Goal: Transaction & Acquisition: Subscribe to service/newsletter

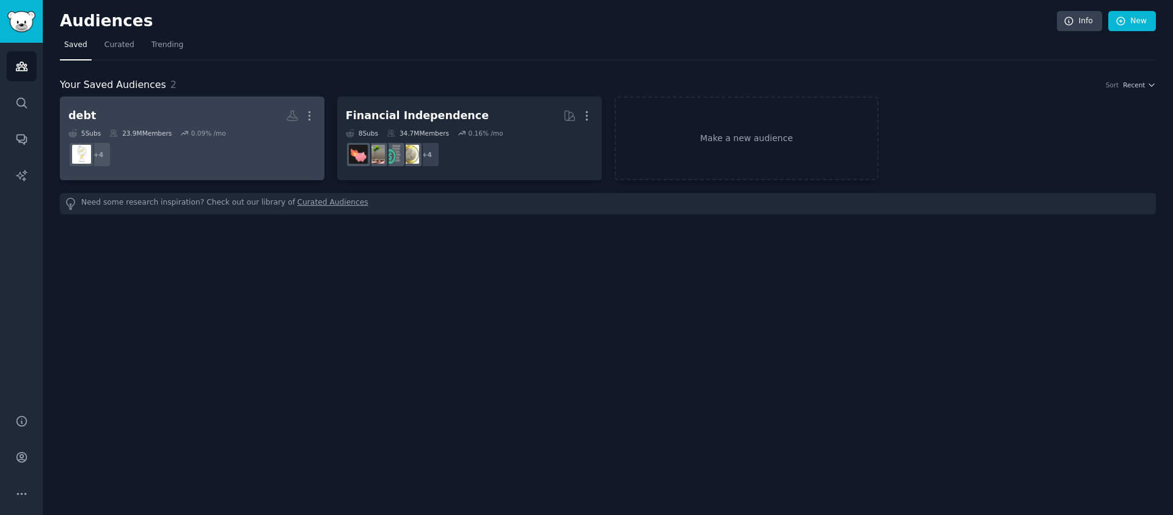
click at [274, 147] on dd "+ 4" at bounding box center [191, 154] width 247 height 34
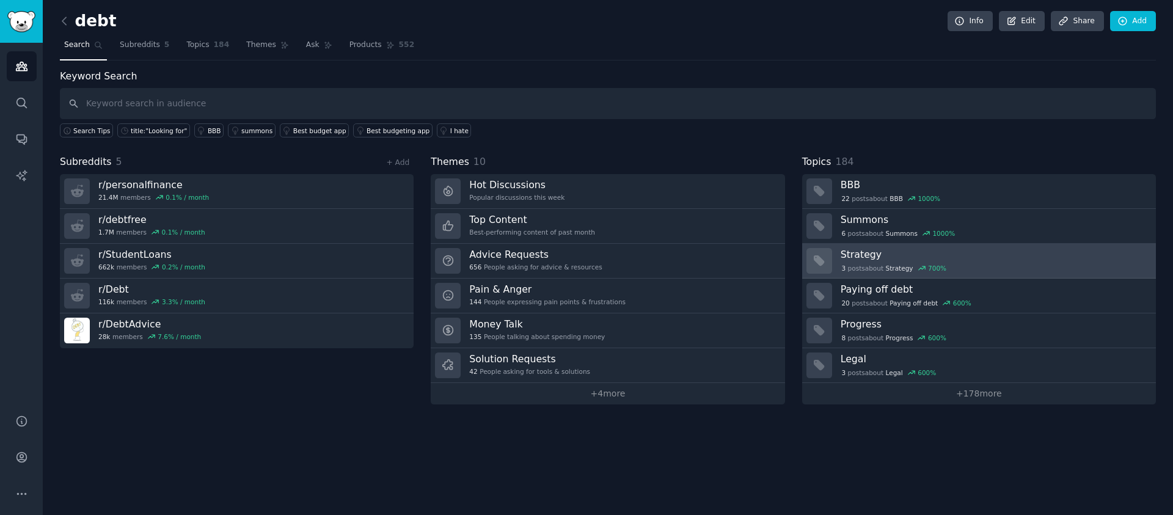
click at [1021, 253] on h3 "Strategy" at bounding box center [994, 254] width 307 height 13
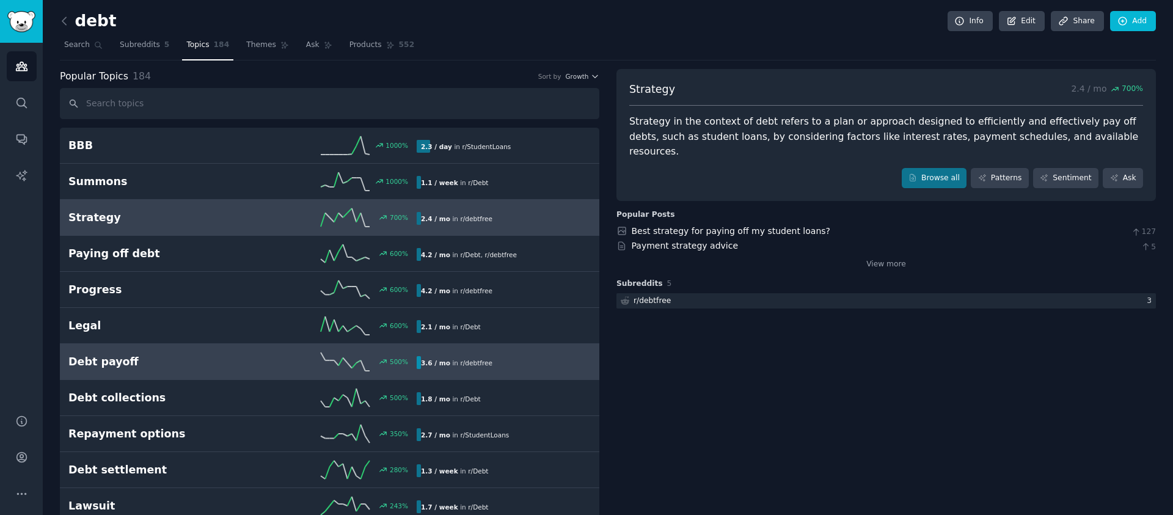
click at [186, 362] on h2 "Debt payoff" at bounding box center [155, 361] width 174 height 15
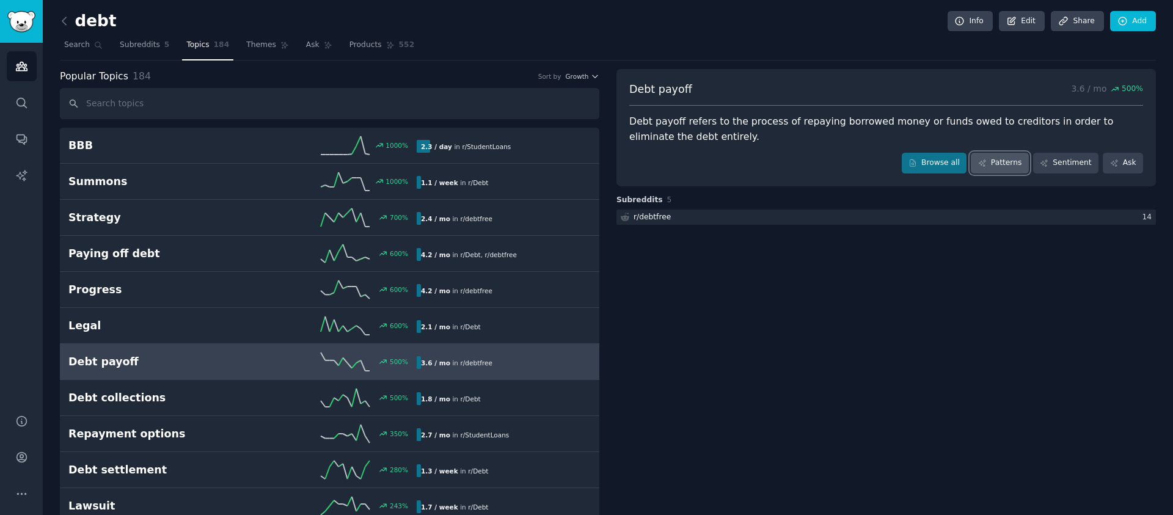
click at [991, 159] on link "Patterns" at bounding box center [999, 163] width 57 height 21
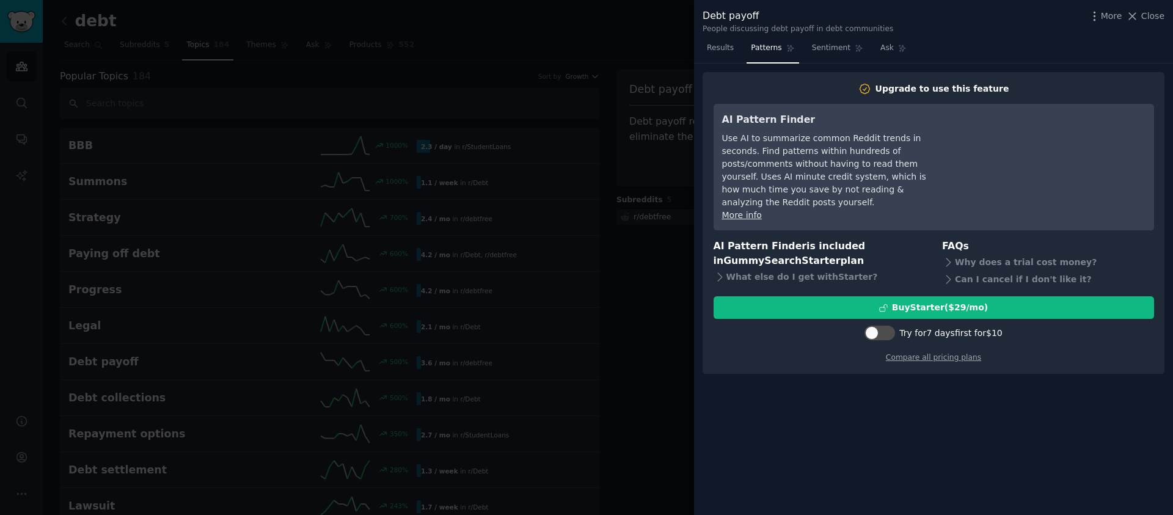
click at [627, 229] on div at bounding box center [586, 257] width 1173 height 515
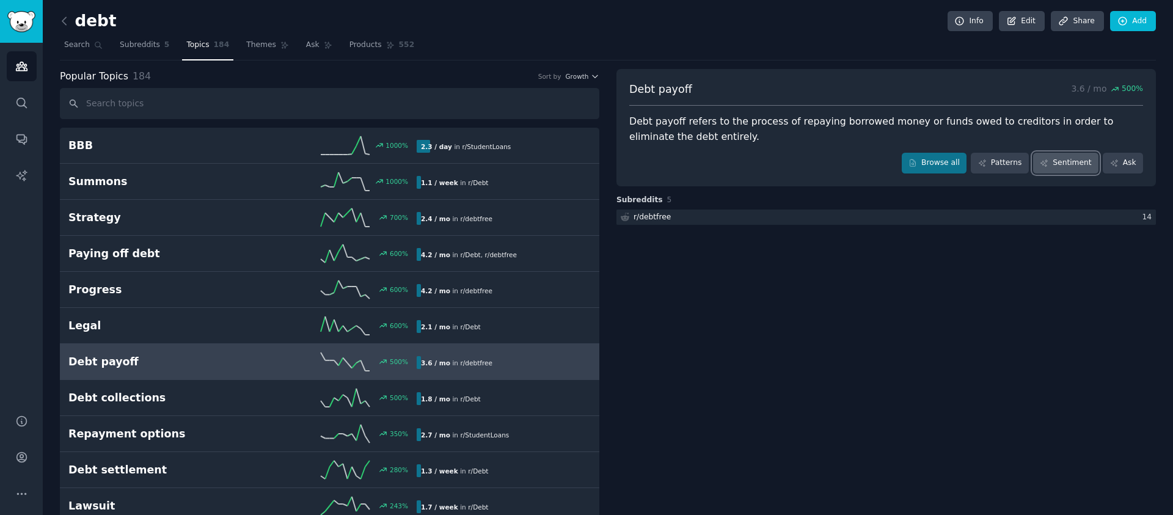
click at [1036, 160] on link "Sentiment" at bounding box center [1065, 163] width 65 height 21
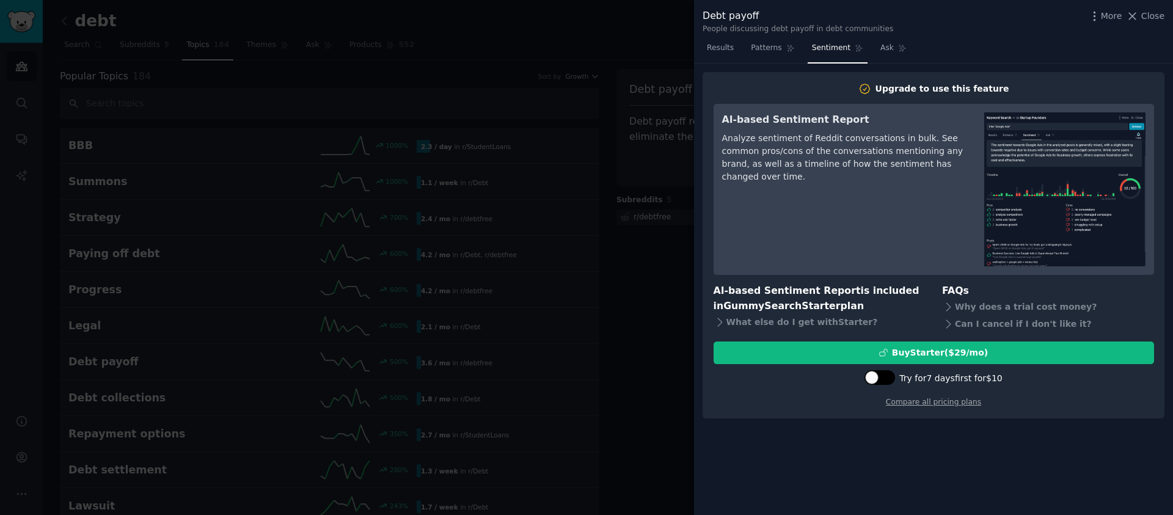
click at [879, 373] on div at bounding box center [880, 377] width 31 height 15
click at [873, 386] on div at bounding box center [878, 379] width 31 height 18
click at [875, 381] on icon at bounding box center [871, 378] width 7 height 7
click at [877, 380] on div at bounding box center [871, 377] width 13 height 13
click at [875, 380] on icon at bounding box center [871, 378] width 7 height 7
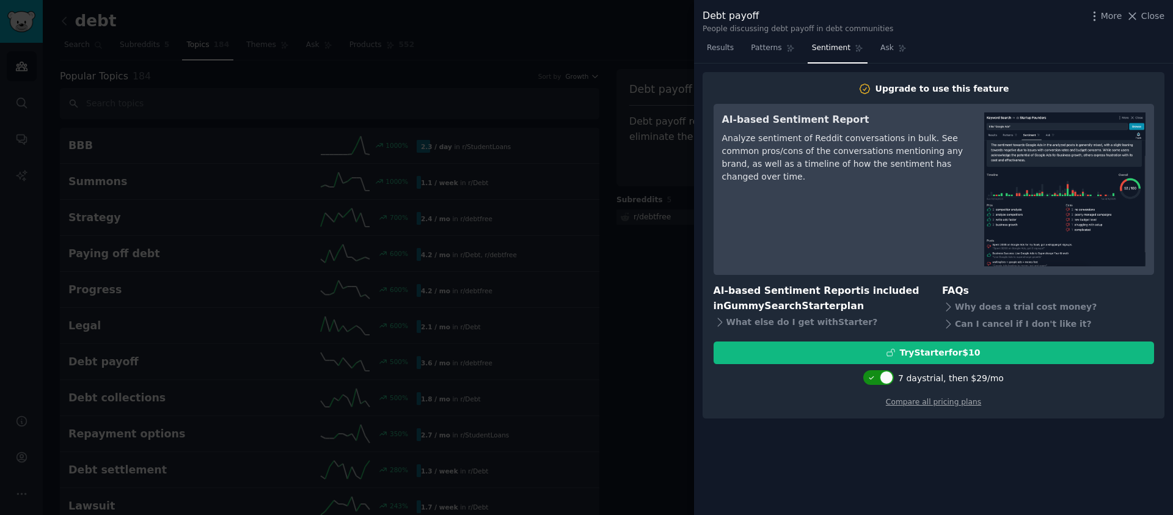
checkbox input "false"
click at [907, 400] on link "Compare all pricing plans" at bounding box center [933, 402] width 95 height 9
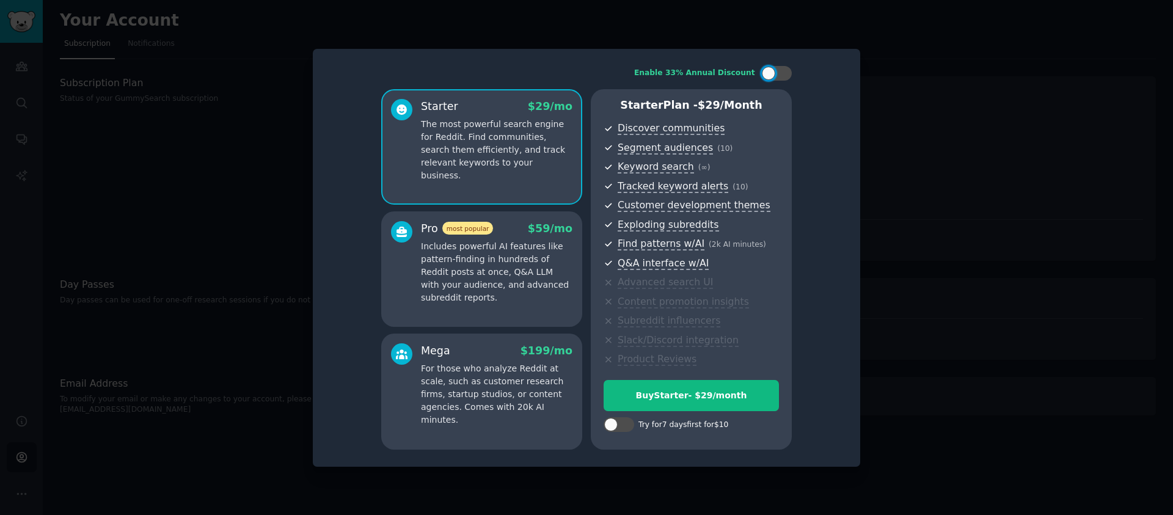
click at [519, 300] on p "Includes powerful AI features like pattern-finding in hundreds of Reddit posts …" at bounding box center [497, 272] width 152 height 64
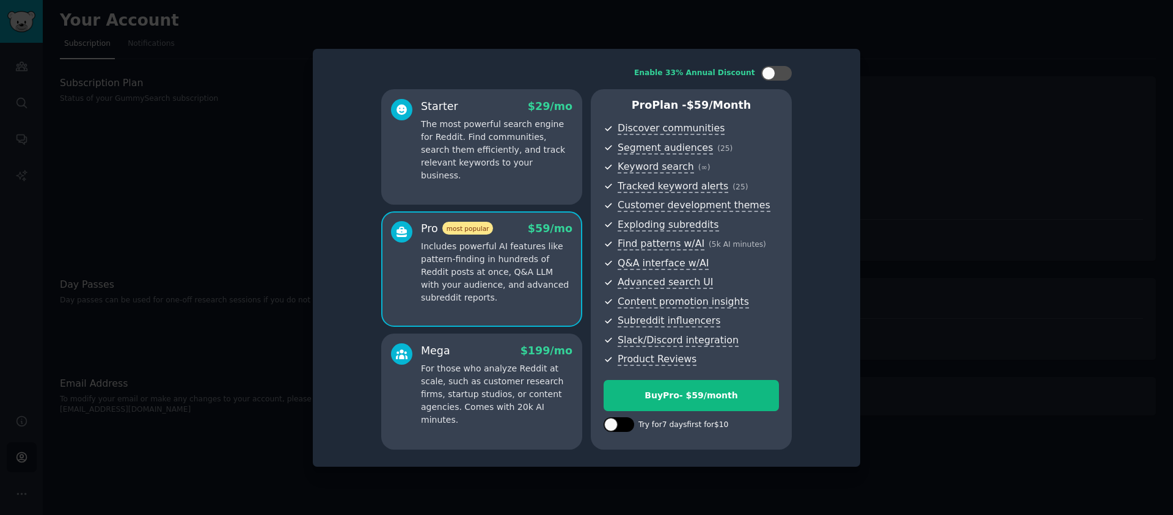
click at [612, 425] on div at bounding box center [610, 424] width 13 height 13
checkbox input "true"
click at [518, 162] on p "The most powerful search engine for Reddit. Find communities, search them effic…" at bounding box center [497, 150] width 152 height 64
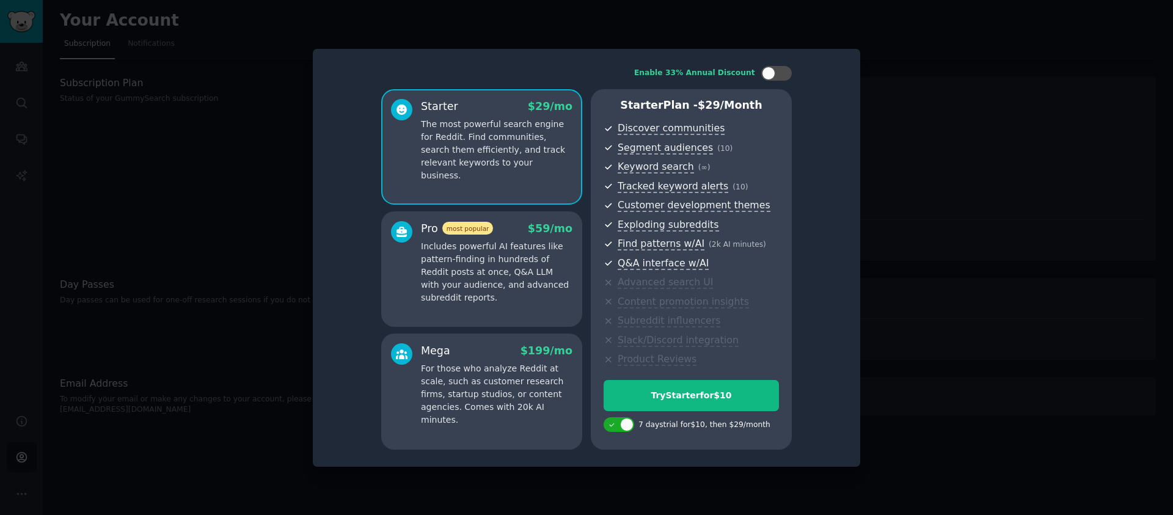
click at [519, 278] on p "Includes powerful AI features like pattern-finding in hundreds of Reddit posts …" at bounding box center [497, 272] width 152 height 64
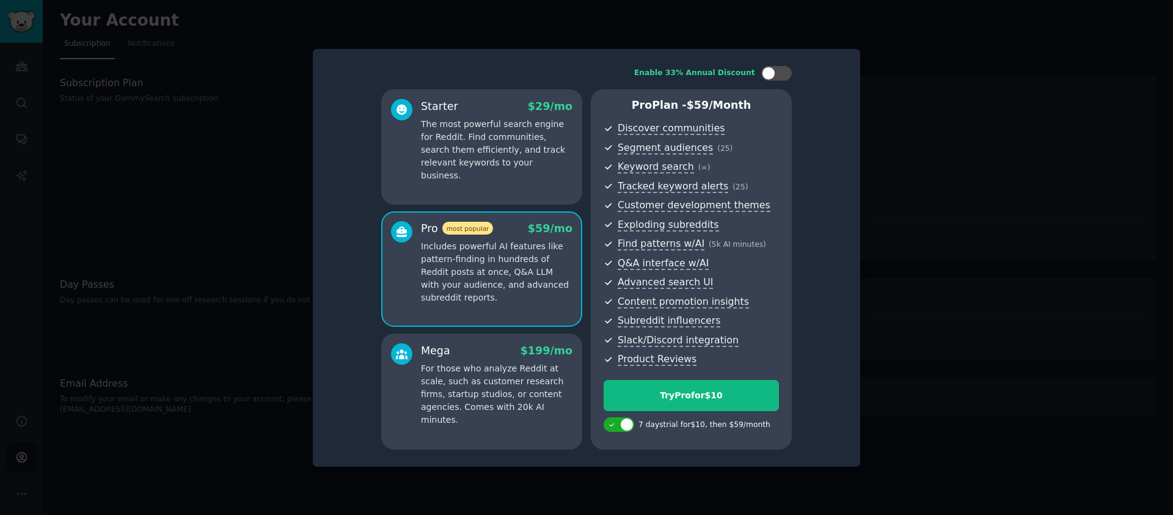
click at [521, 147] on p "The most powerful search engine for Reddit. Find communities, search them effic…" at bounding box center [497, 150] width 152 height 64
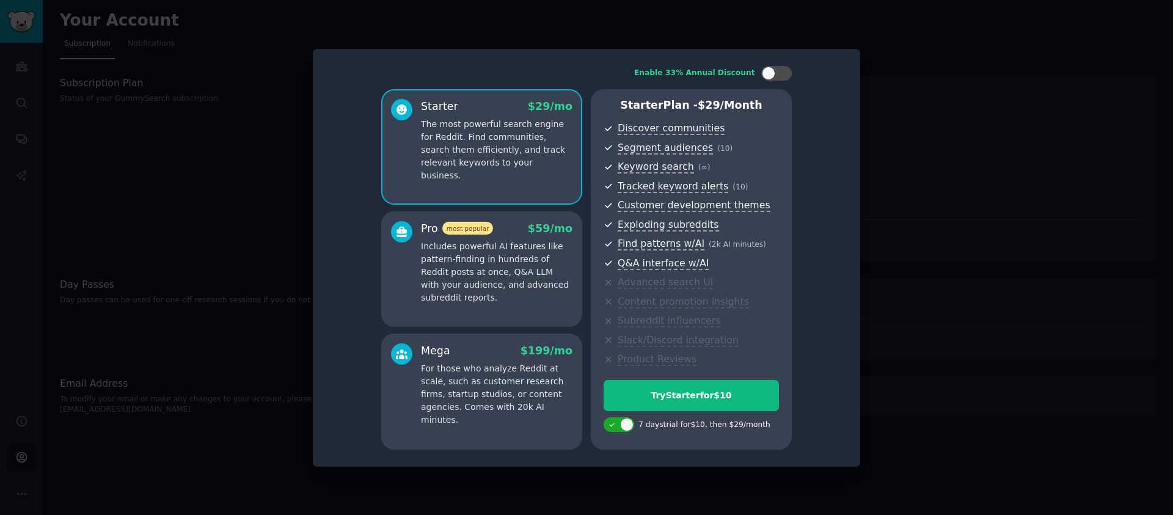
click at [516, 218] on div "Pro most popular $ 59 /mo Includes powerful AI features like pattern-finding in…" at bounding box center [481, 269] width 201 height 116
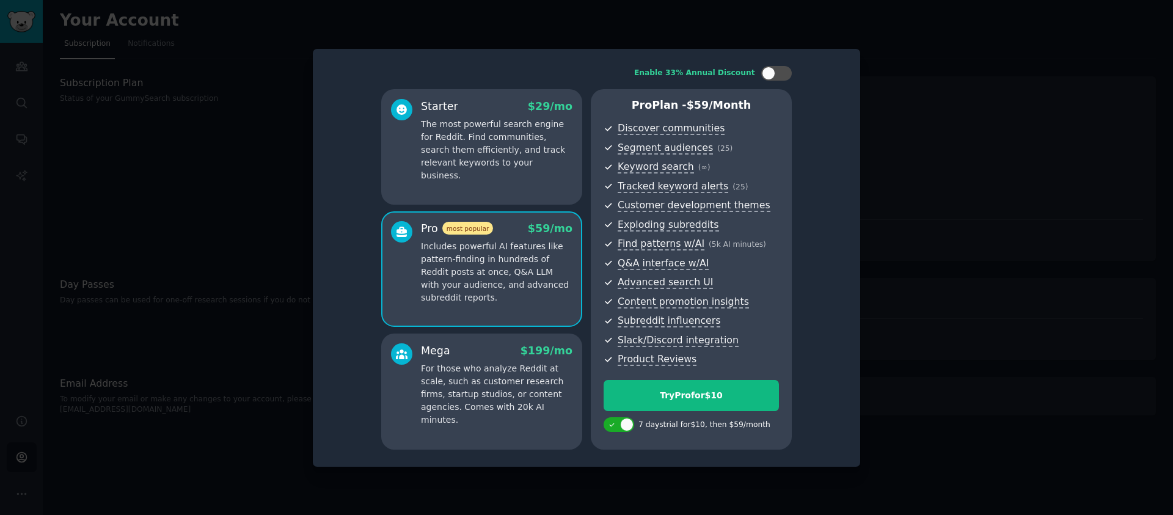
click at [495, 158] on p "The most powerful search engine for Reddit. Find communities, search them effic…" at bounding box center [497, 150] width 152 height 64
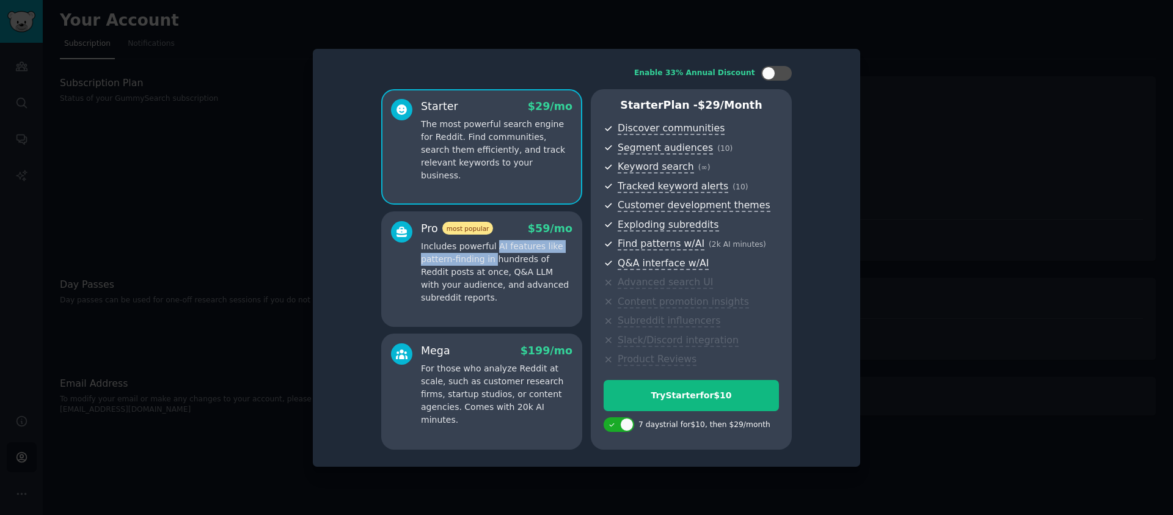
drag, startPoint x: 493, startPoint y: 257, endPoint x: 493, endPoint y: 246, distance: 11.0
click at [493, 246] on p "Includes powerful AI features like pattern-finding in hundreds of Reddit posts …" at bounding box center [497, 272] width 152 height 64
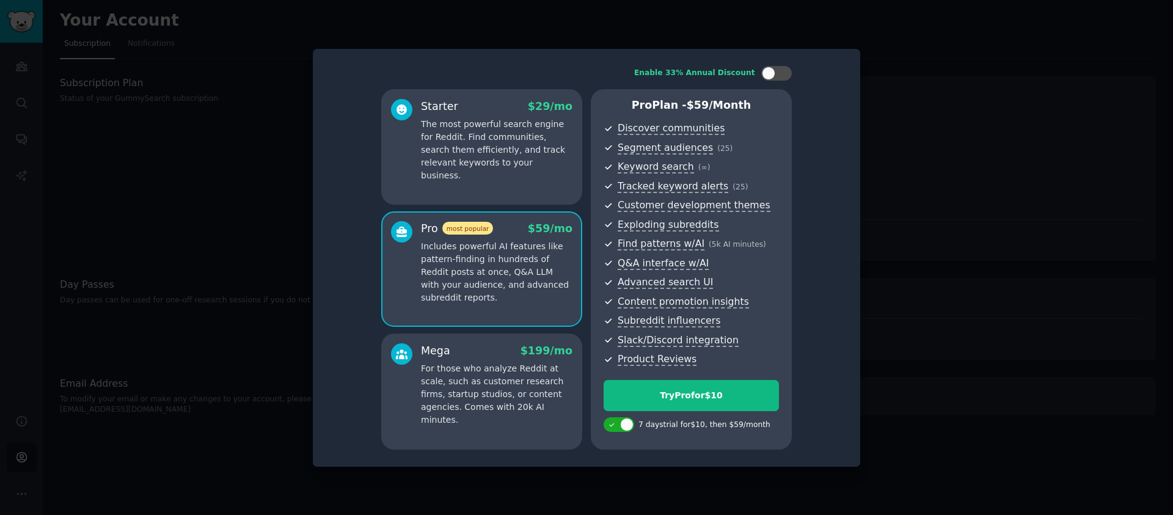
click at [482, 240] on p "Includes powerful AI features like pattern-finding in hundreds of Reddit posts …" at bounding box center [497, 272] width 152 height 64
click at [478, 190] on div "Starter $ 29 /mo The most powerful search engine for Reddit. Find communities, …" at bounding box center [481, 147] width 201 height 116
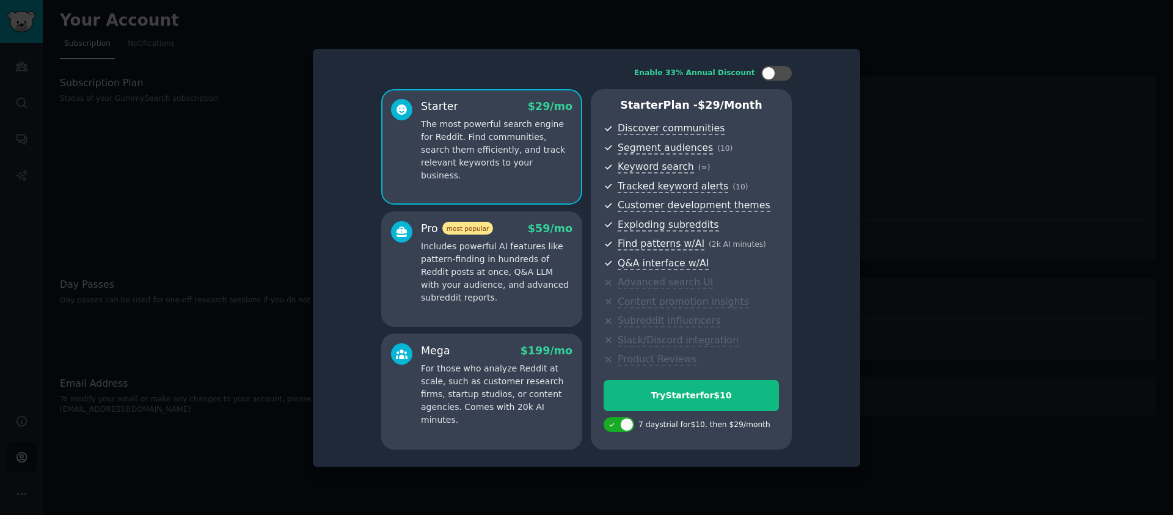
click at [513, 372] on p "For those who analyze Reddit at scale, such as customer research firms, startup…" at bounding box center [497, 394] width 152 height 64
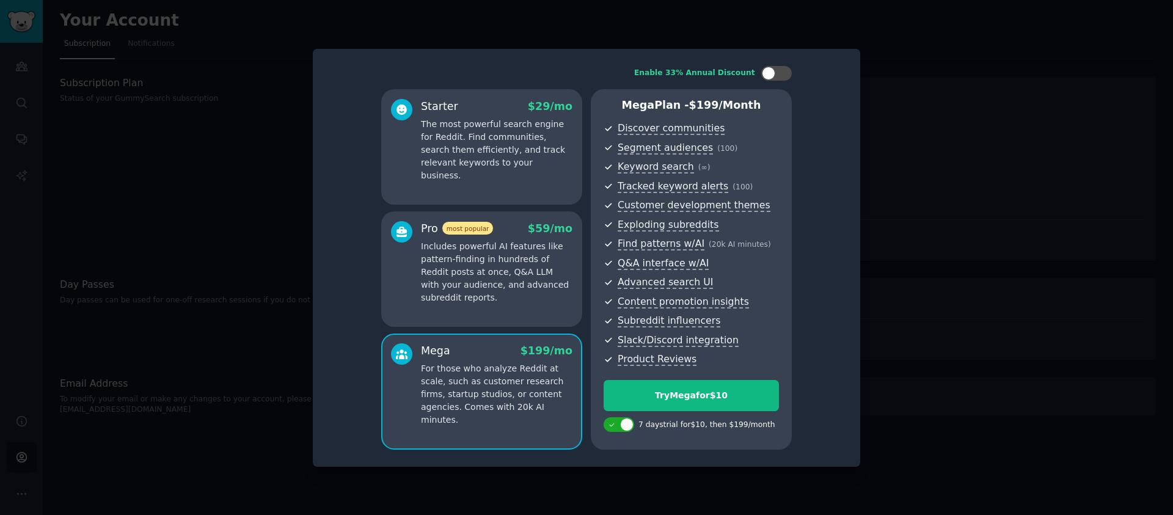
click at [481, 251] on p "Includes powerful AI features like pattern-finding in hundreds of Reddit posts …" at bounding box center [497, 272] width 152 height 64
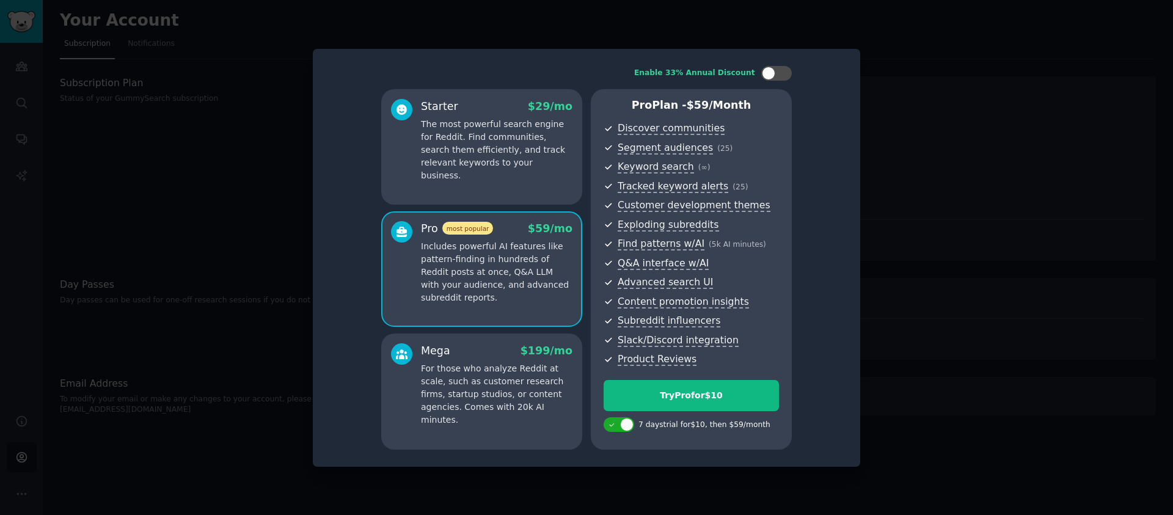
click at [472, 202] on div "Starter $ 29 /mo The most powerful search engine for Reddit. Find communities, …" at bounding box center [481, 147] width 201 height 116
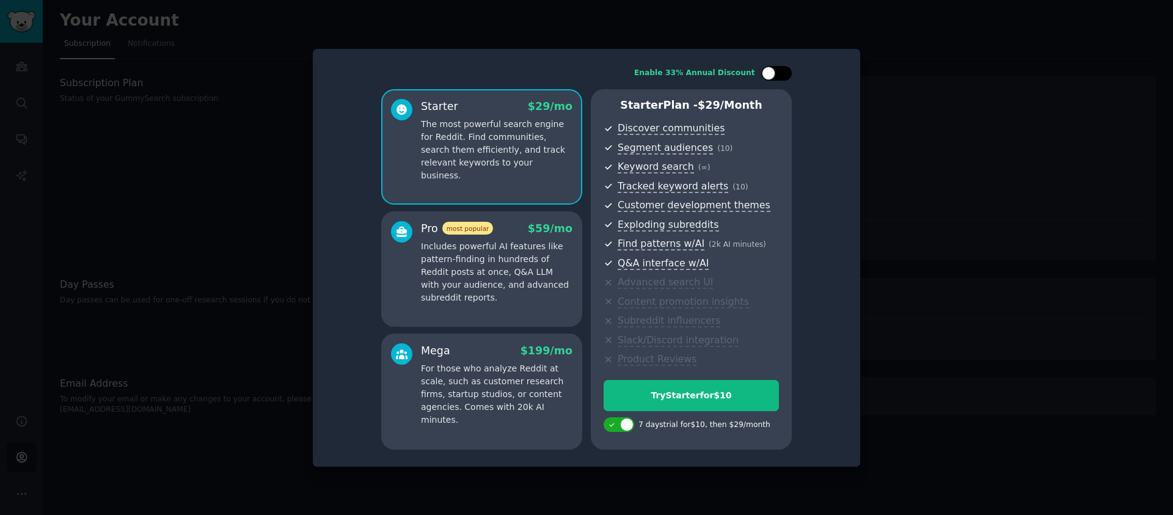
click at [785, 74] on div at bounding box center [783, 73] width 6 height 6
click at [784, 75] on div at bounding box center [784, 73] width 13 height 13
click at [772, 79] on div at bounding box center [776, 73] width 31 height 15
drag, startPoint x: 765, startPoint y: 79, endPoint x: 782, endPoint y: 94, distance: 22.5
click at [765, 79] on div at bounding box center [776, 73] width 31 height 15
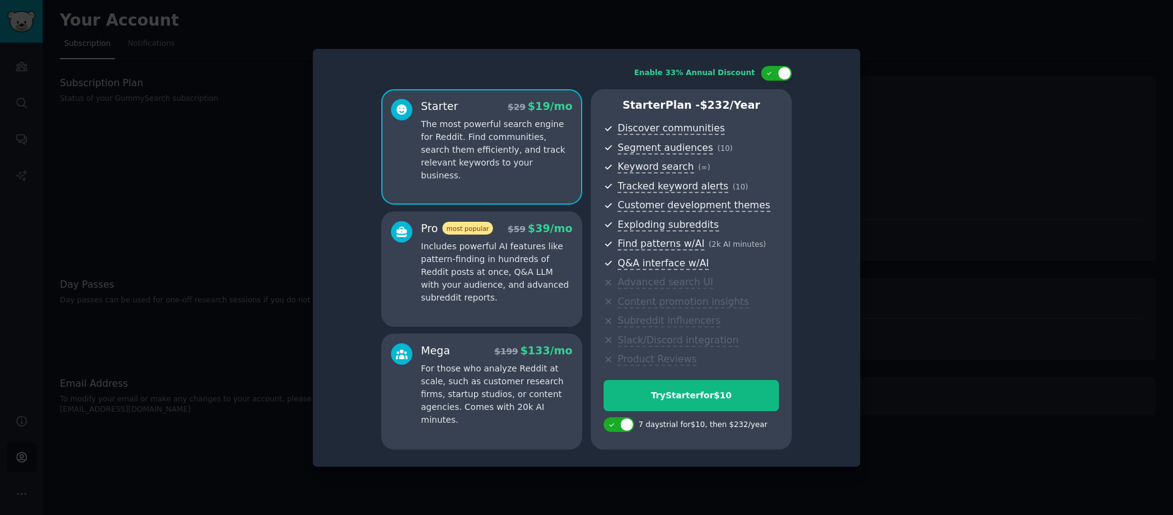
checkbox input "false"
click at [676, 401] on div "Try Starter for $10" at bounding box center [691, 395] width 174 height 13
click at [486, 264] on p "Includes powerful AI features like pattern-finding in hundreds of Reddit posts …" at bounding box center [497, 272] width 152 height 64
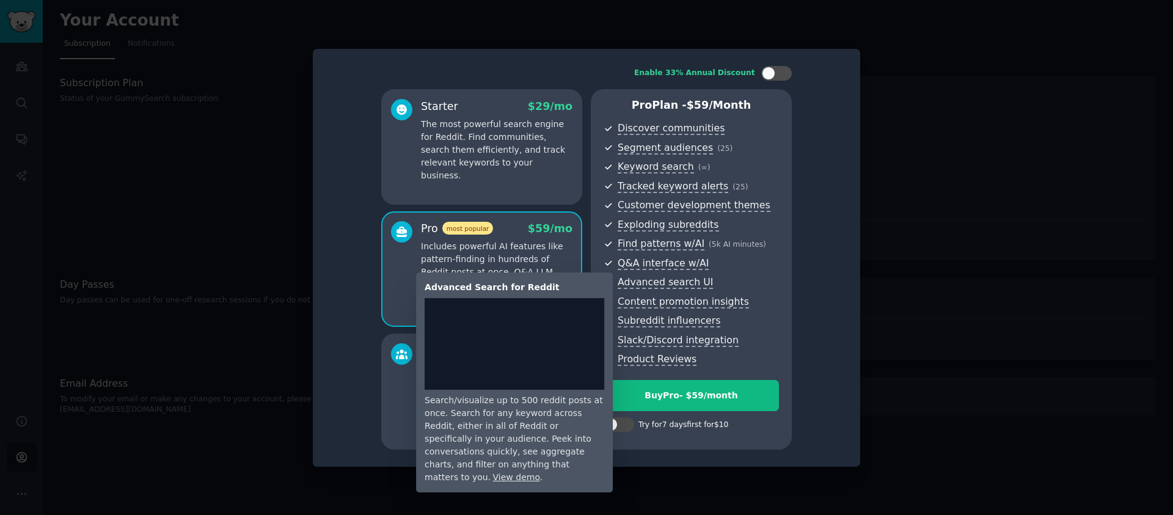
click at [640, 282] on span "Advanced search UI" at bounding box center [665, 282] width 95 height 13
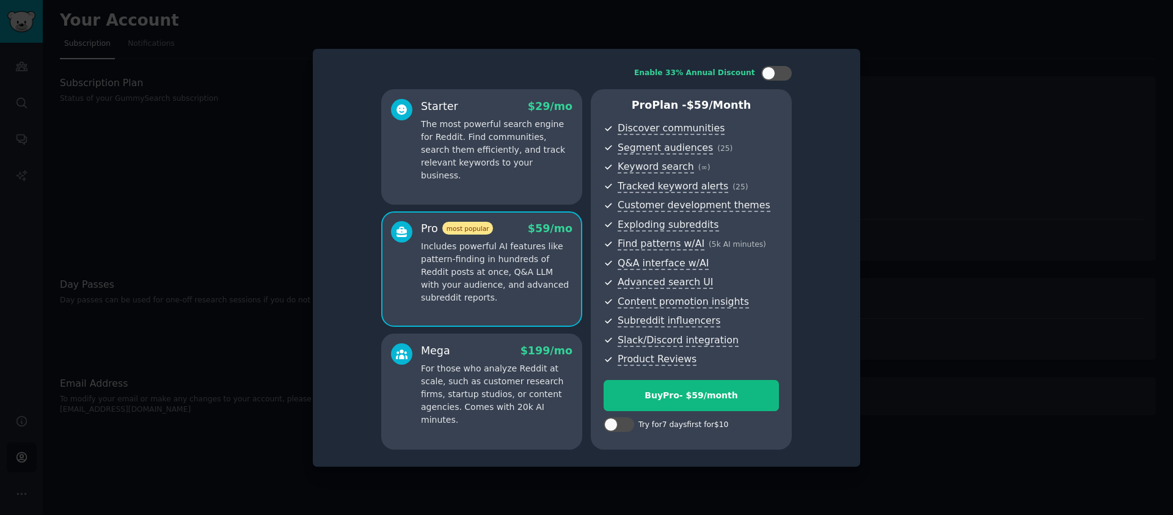
click at [528, 153] on p "The most powerful search engine for Reddit. Find communities, search them effic…" at bounding box center [497, 150] width 152 height 64
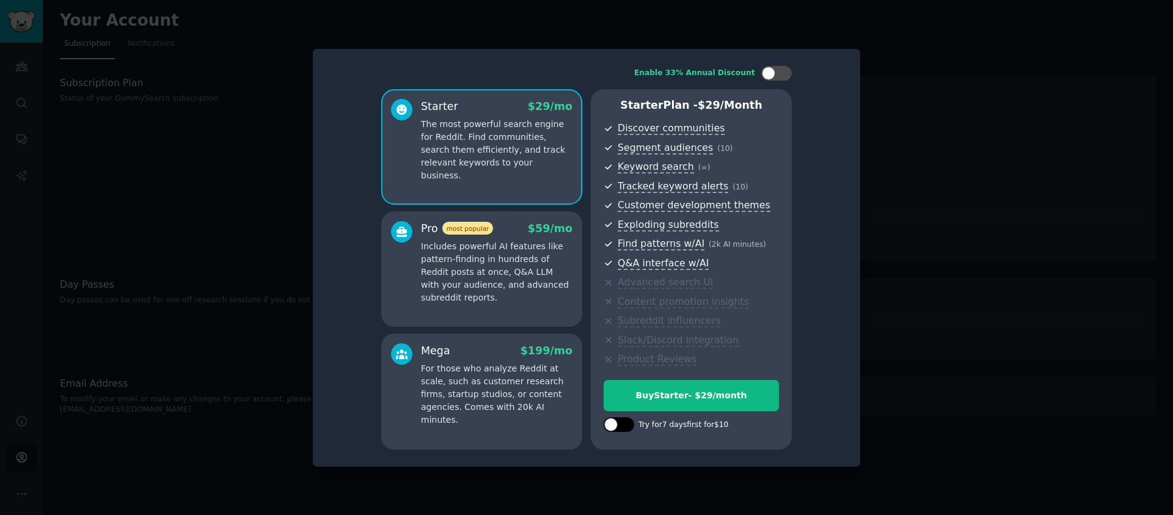
click at [620, 426] on div at bounding box center [619, 424] width 31 height 15
checkbox input "true"
click at [692, 400] on div "Try Starter for $10" at bounding box center [691, 395] width 174 height 13
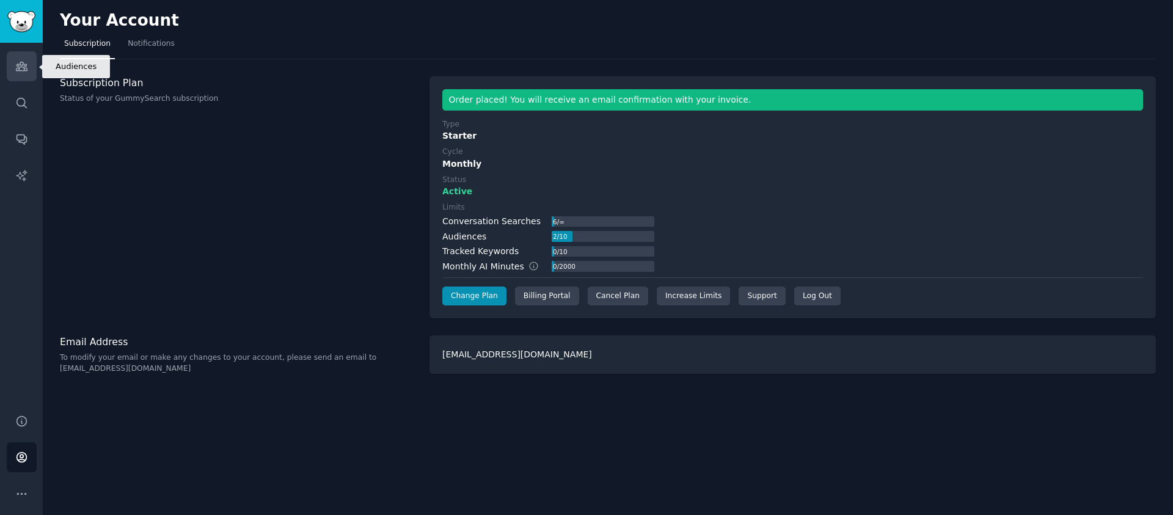
click at [31, 64] on link "Audiences" at bounding box center [22, 66] width 30 height 30
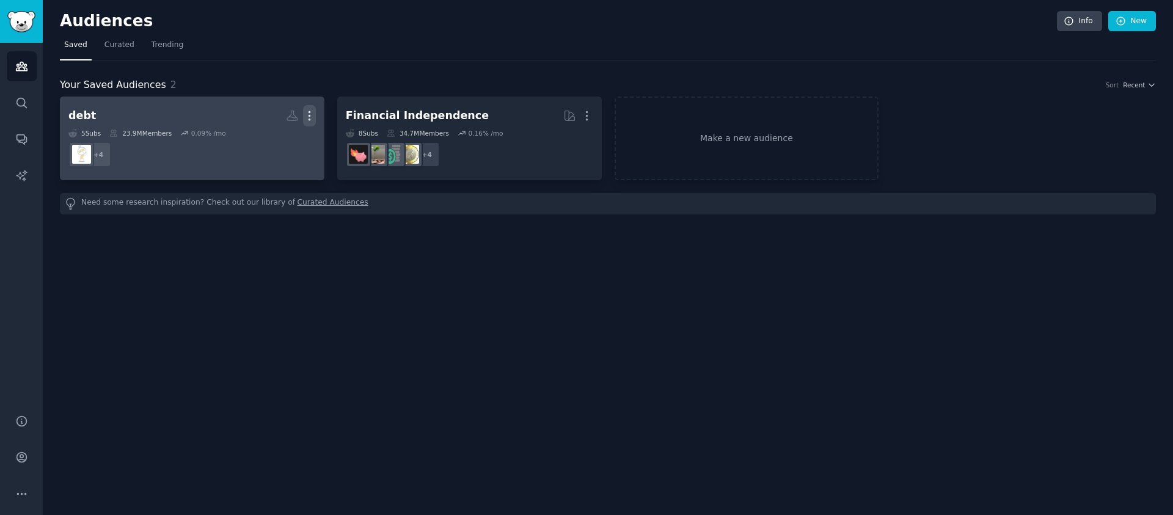
click at [303, 118] on icon "button" at bounding box center [309, 115] width 13 height 13
click at [281, 147] on p "Delete" at bounding box center [276, 141] width 28 height 13
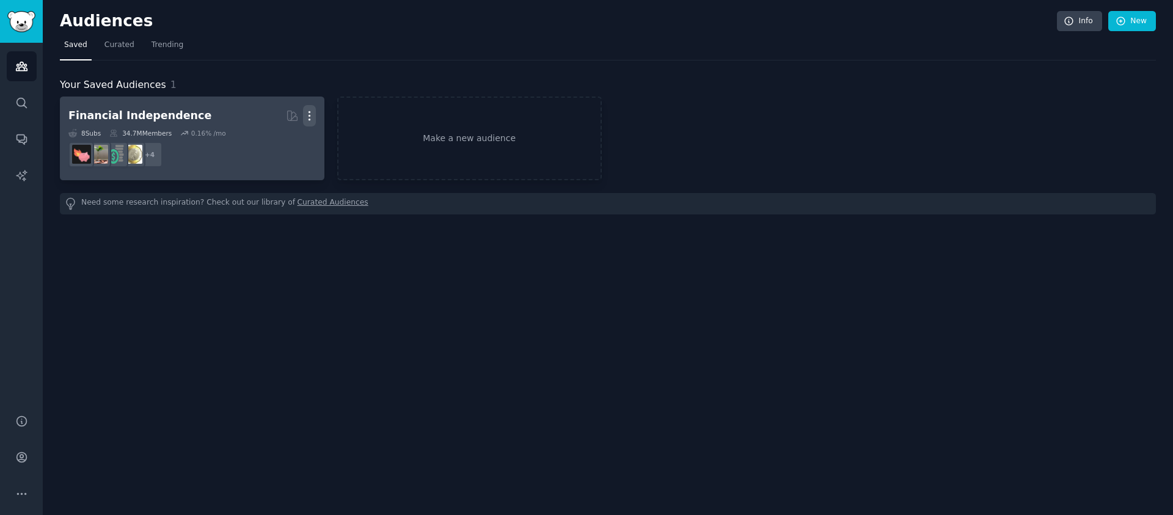
click at [311, 114] on icon "button" at bounding box center [309, 115] width 13 height 13
click at [269, 141] on p "Delete" at bounding box center [276, 141] width 28 height 13
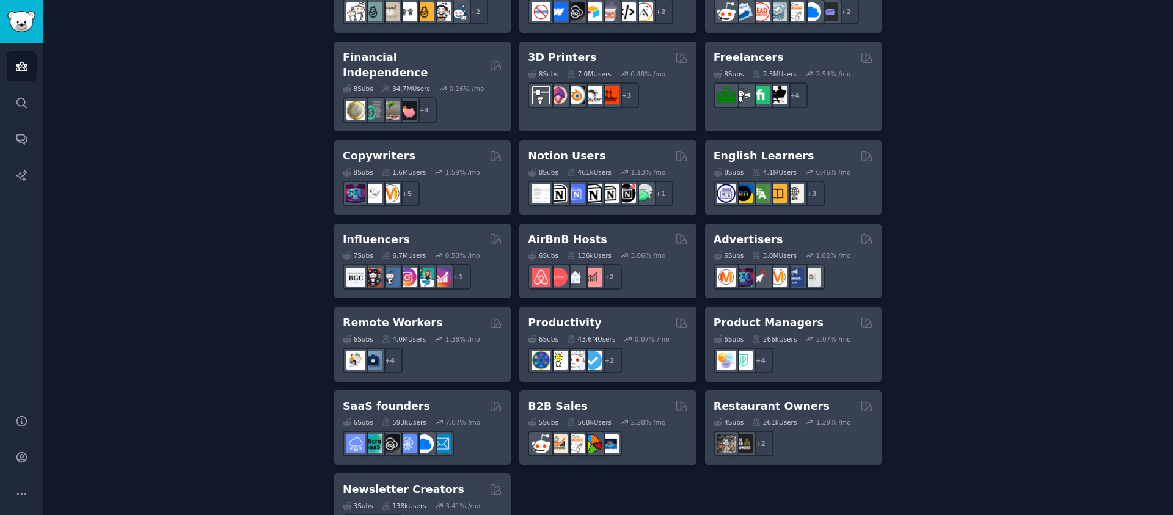
scroll to position [895, 0]
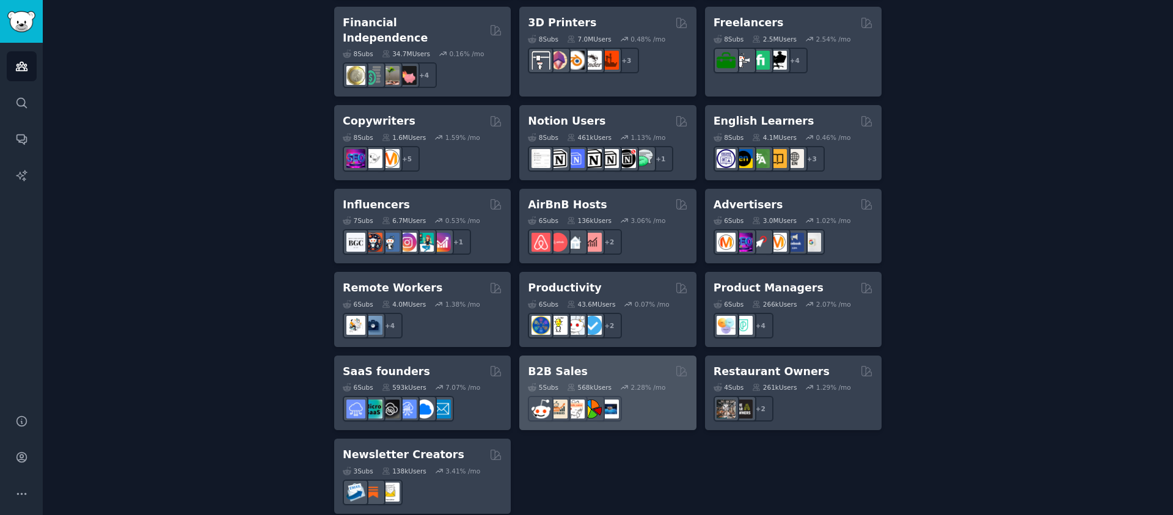
click at [595, 364] on div "B2B Sales Curated by GummySearch" at bounding box center [607, 371] width 159 height 15
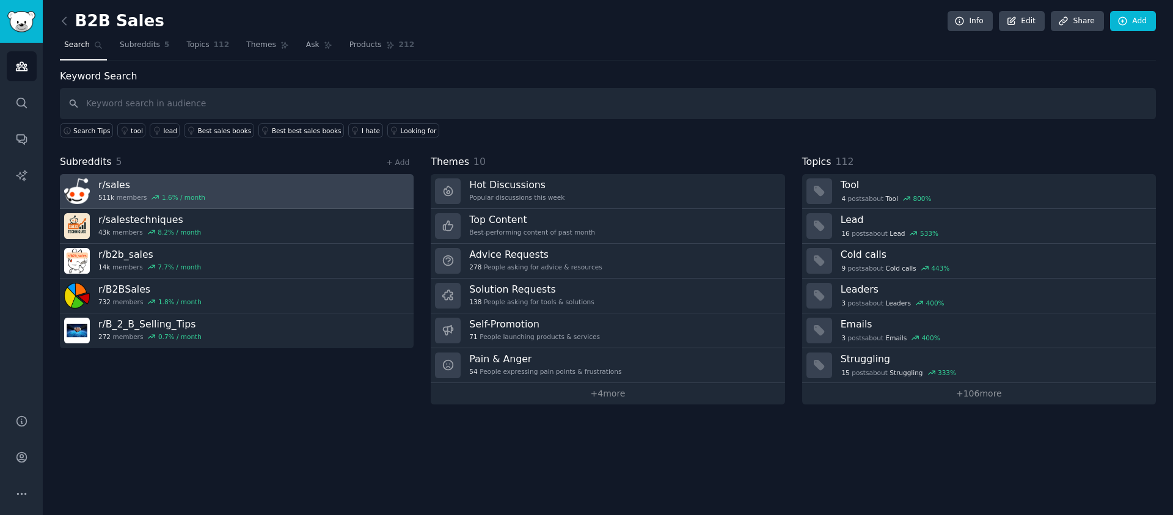
click at [219, 195] on link "r/ sales 511k members 1.6 % / month" at bounding box center [237, 191] width 354 height 35
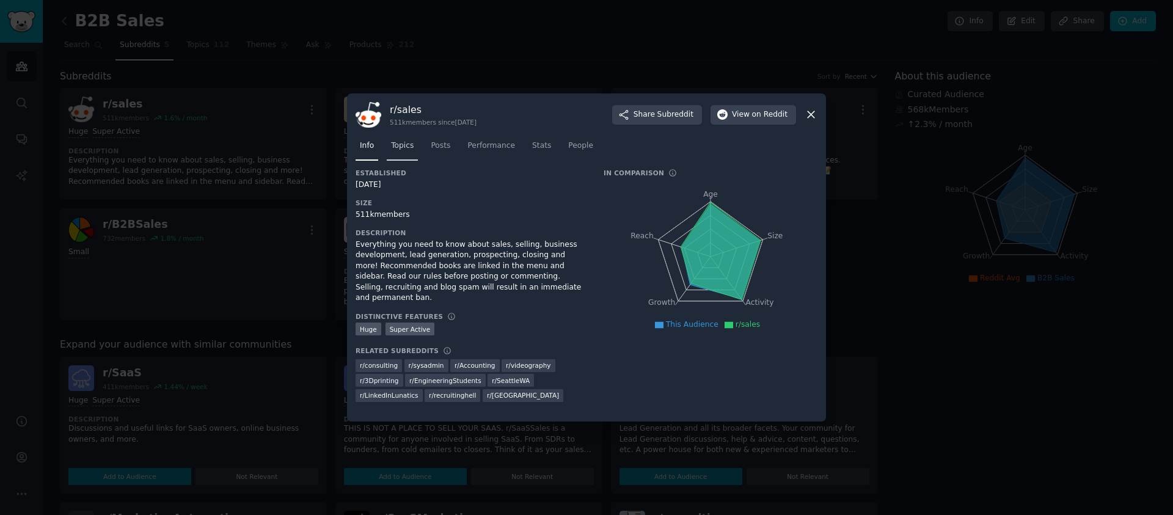
click at [396, 150] on span "Topics" at bounding box center [402, 146] width 23 height 11
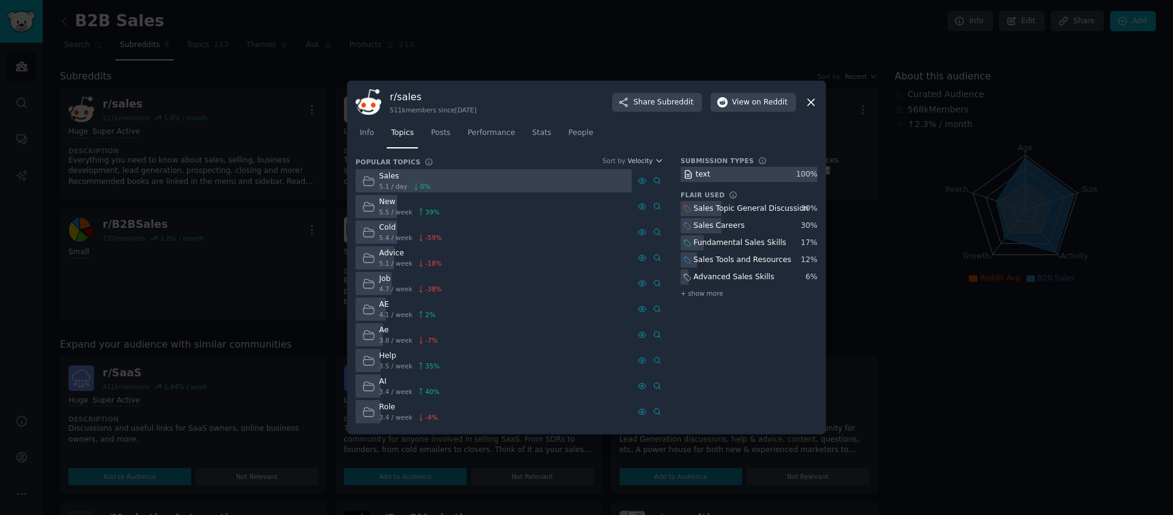
click at [187, 81] on div at bounding box center [586, 257] width 1173 height 515
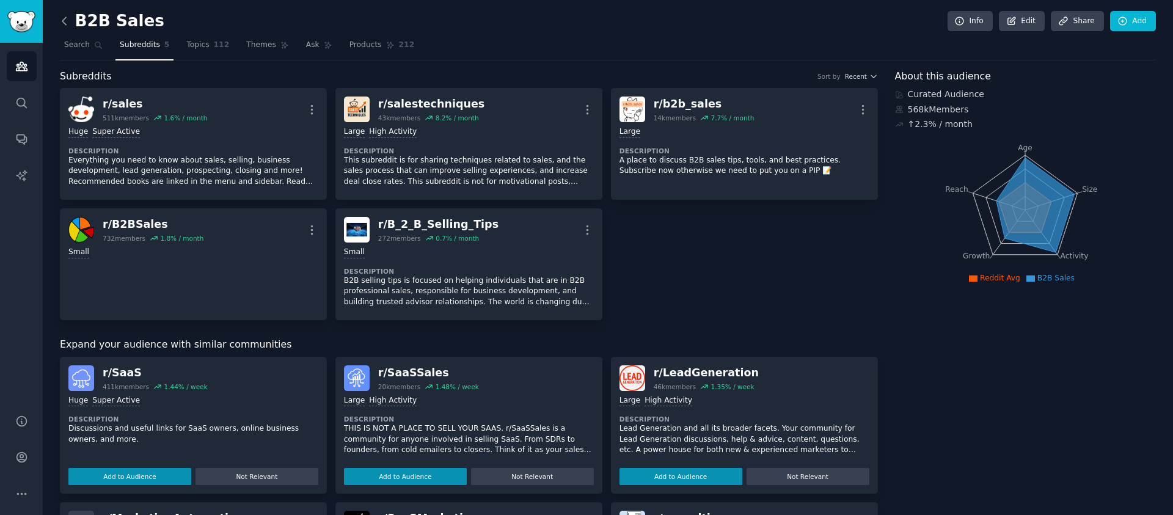
click at [70, 19] on icon at bounding box center [64, 21] width 13 height 13
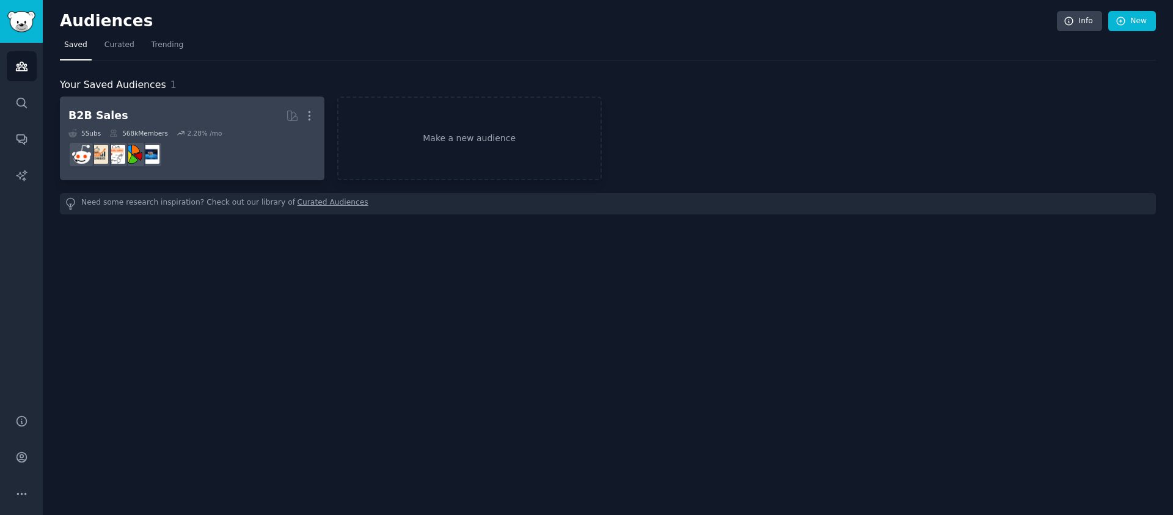
click at [317, 112] on link "B2B Sales Curated by GummySearch More 5 Sub s 568k Members 2.28 % /mo" at bounding box center [192, 139] width 265 height 84
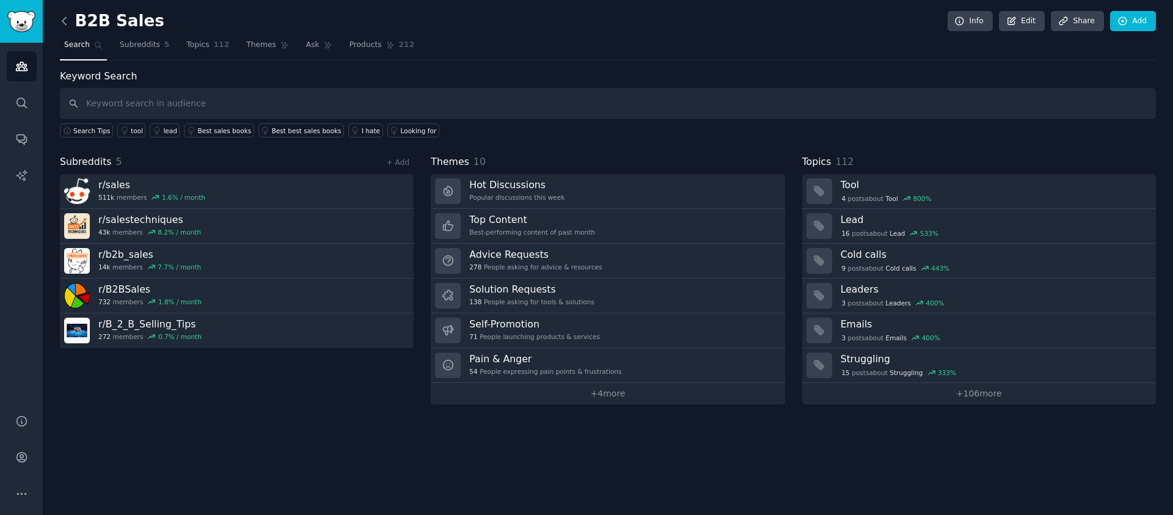
click at [61, 20] on icon at bounding box center [64, 21] width 13 height 13
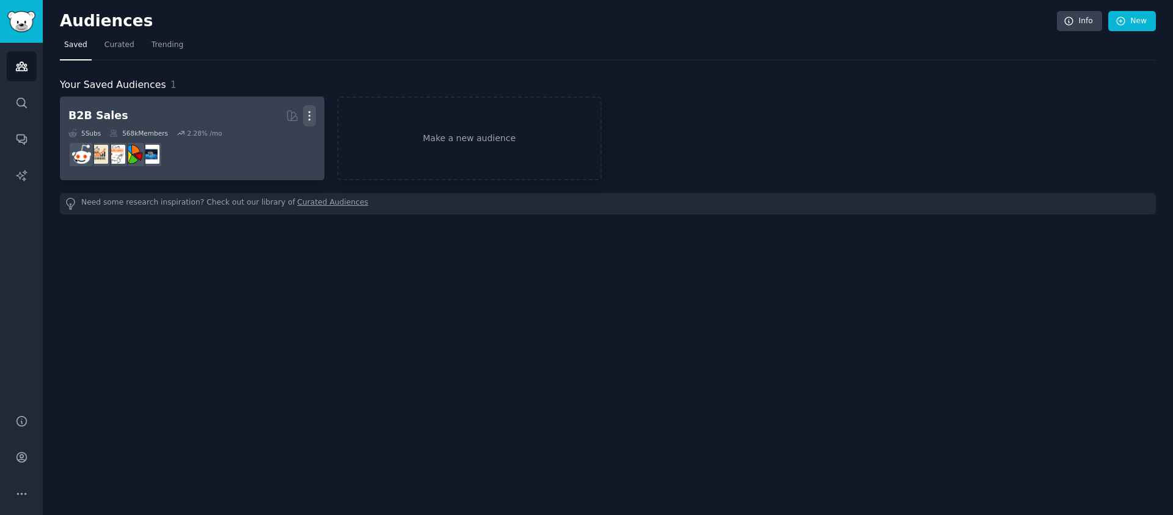
click at [310, 117] on icon "button" at bounding box center [309, 115] width 13 height 13
click at [288, 139] on p "Delete" at bounding box center [276, 141] width 28 height 13
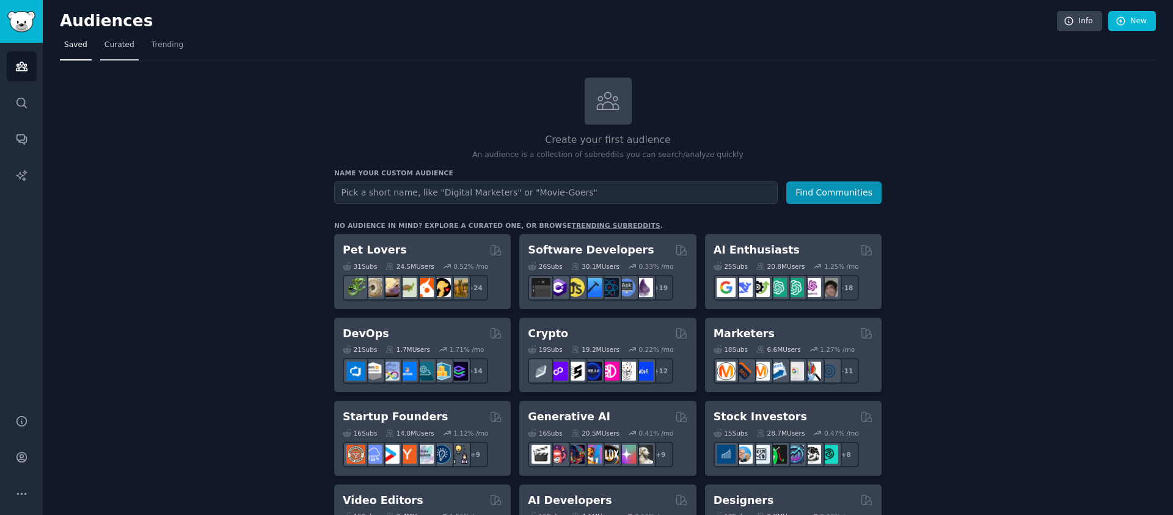
click at [131, 48] on span "Curated" at bounding box center [119, 45] width 30 height 11
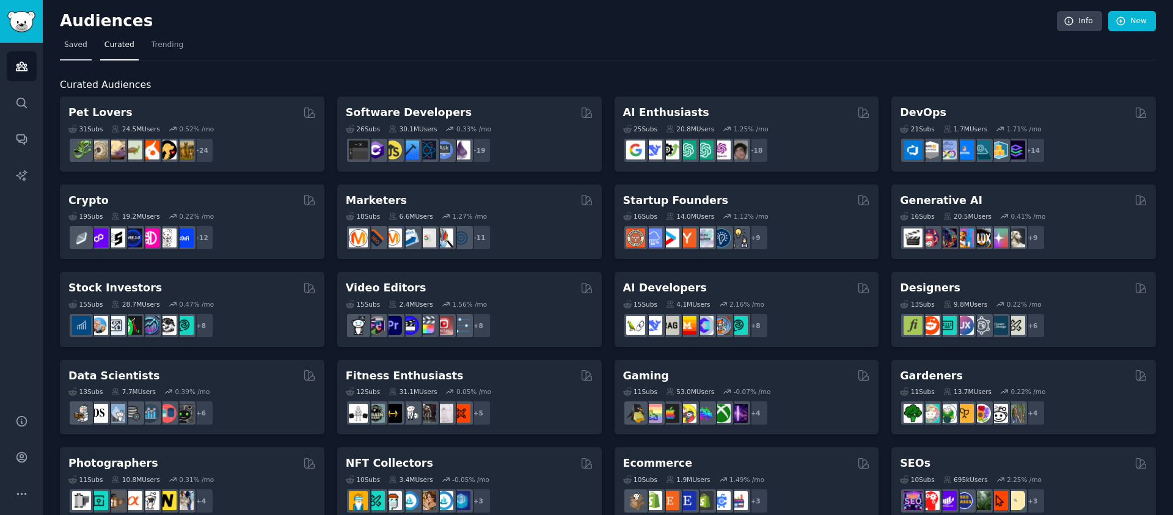
click at [83, 54] on link "Saved" at bounding box center [76, 47] width 32 height 25
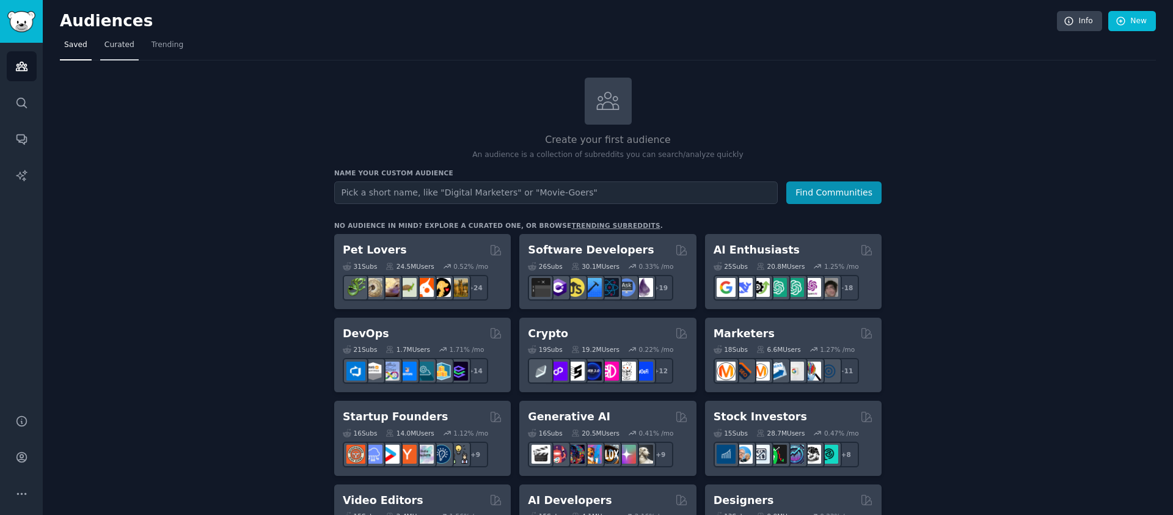
click at [112, 49] on span "Curated" at bounding box center [119, 45] width 30 height 11
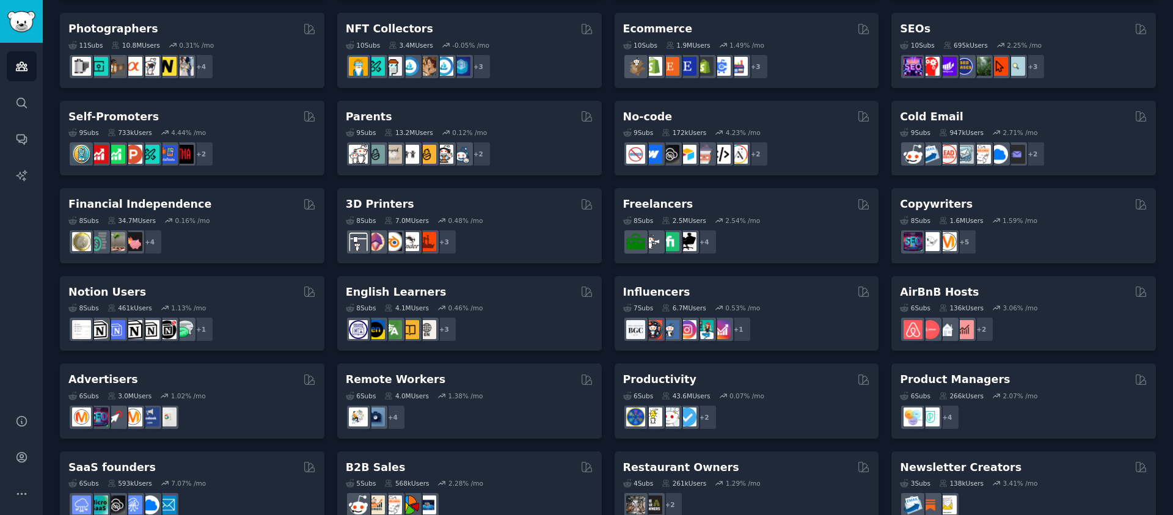
scroll to position [442, 0]
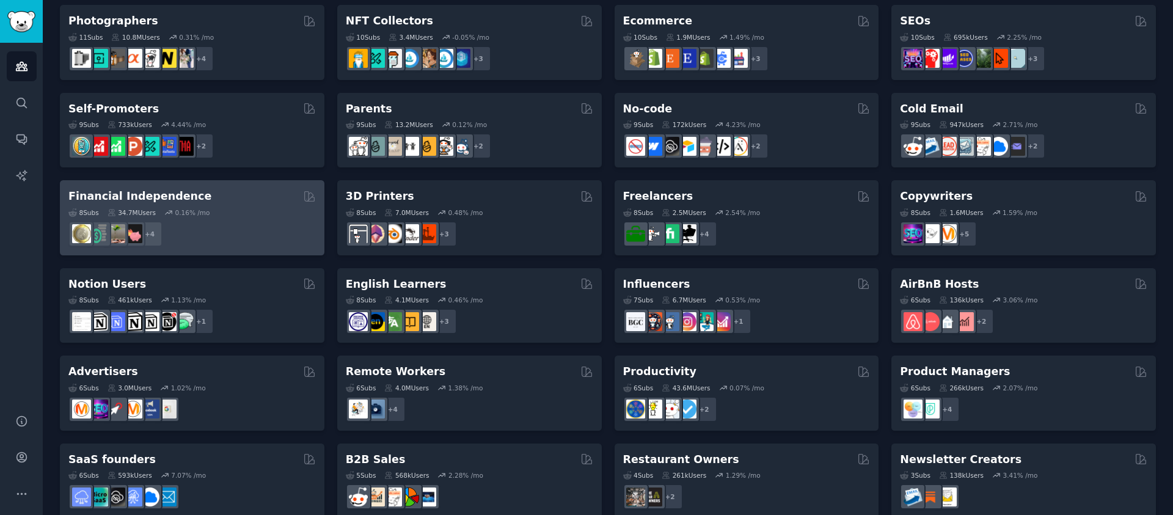
click at [238, 217] on div "8 Sub s 34.7M Users 0.16 % /mo + 4" at bounding box center [191, 225] width 247 height 43
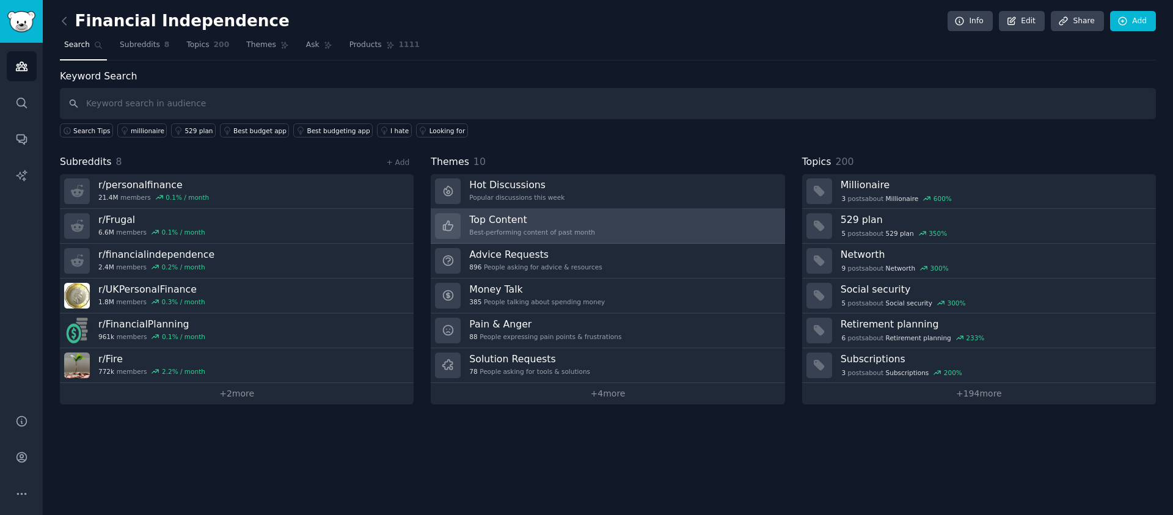
click at [593, 216] on link "Top Content Best-performing content of past month" at bounding box center [608, 226] width 354 height 35
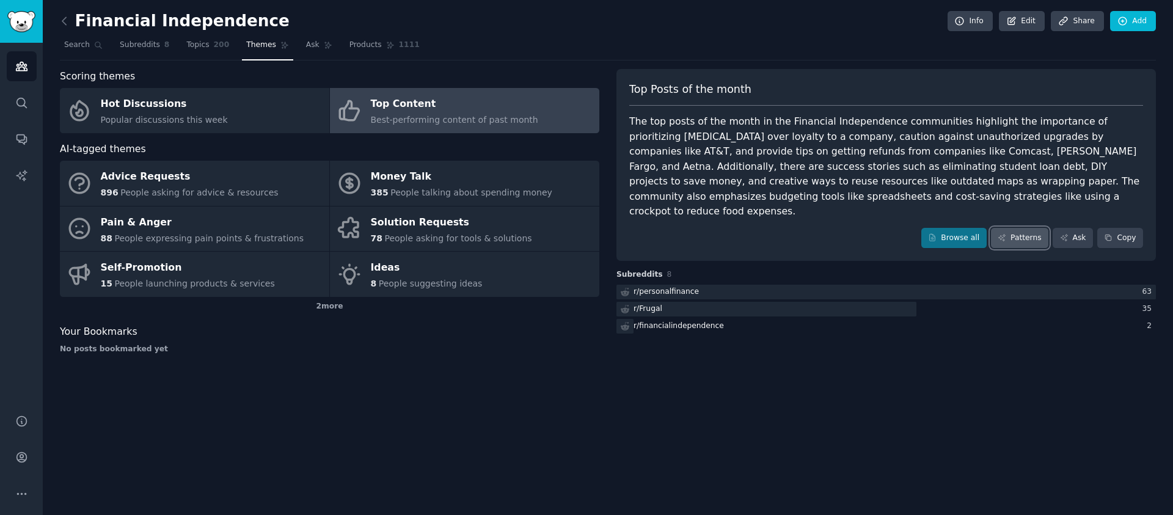
click at [1002, 233] on icon at bounding box center [1002, 237] width 9 height 9
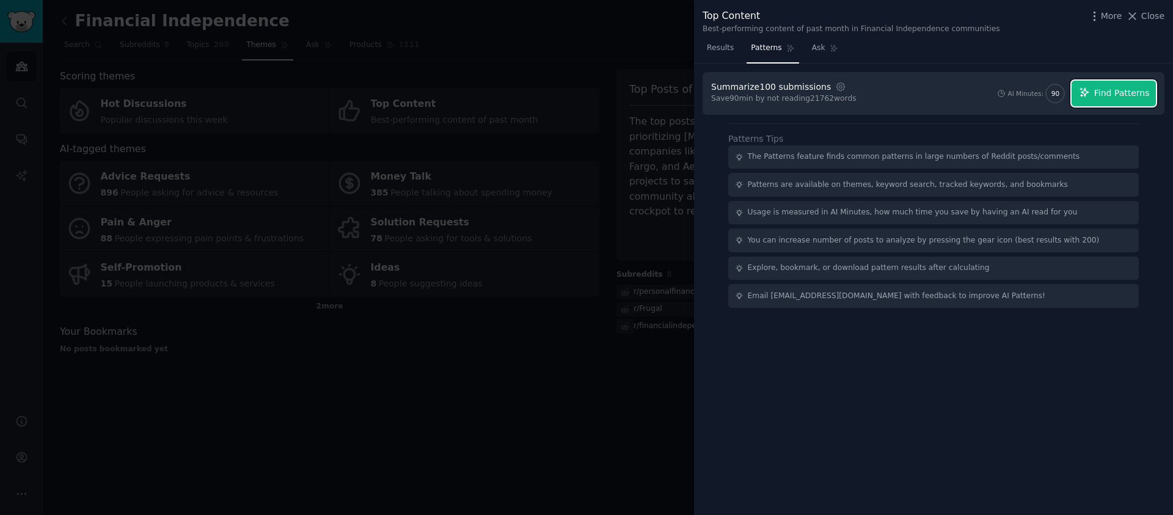
click at [1110, 91] on span "Find Patterns" at bounding box center [1122, 93] width 56 height 13
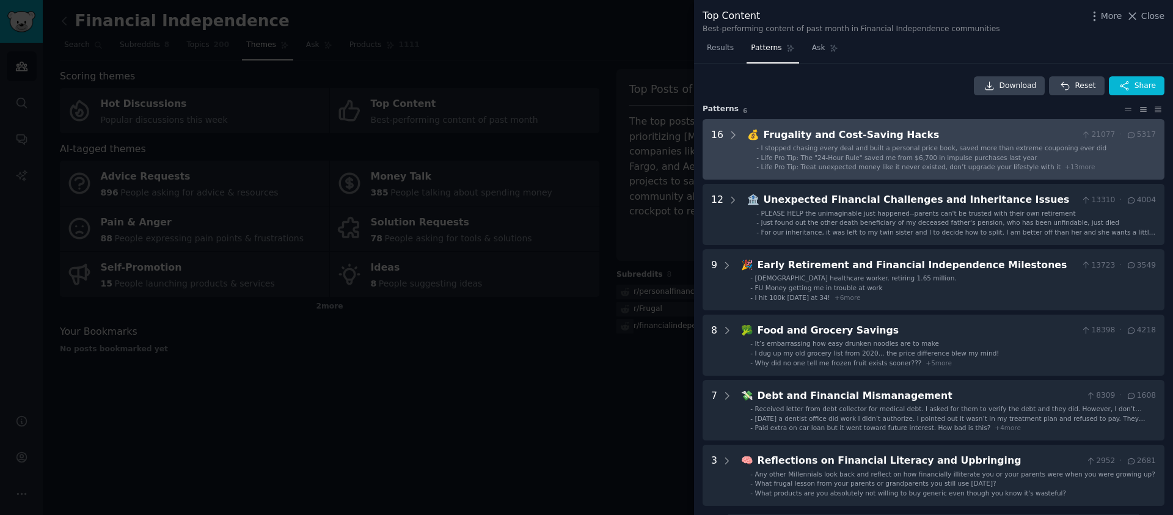
click at [725, 130] on div "16" at bounding box center [724, 150] width 27 height 44
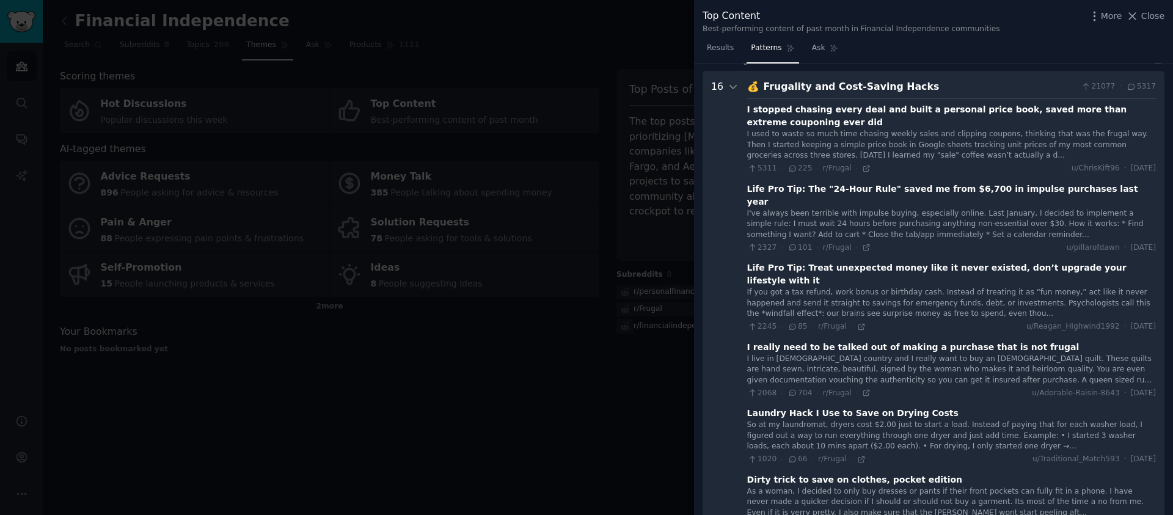
scroll to position [56, 0]
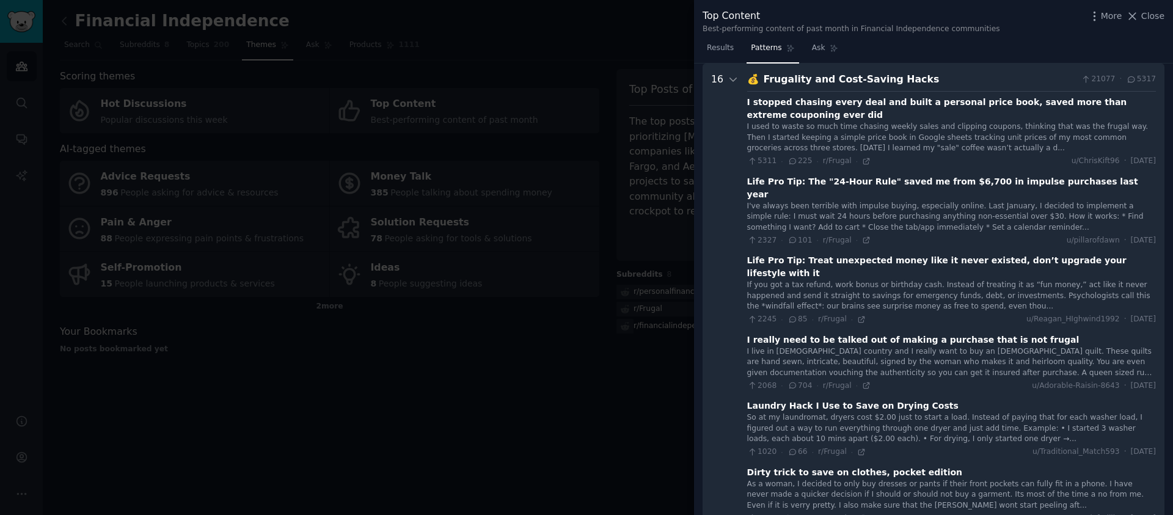
click at [843, 103] on div "I stopped chasing every deal and built a personal price book, saved more than e…" at bounding box center [951, 109] width 409 height 26
click at [854, 120] on div "I stopped chasing every deal and built a personal price book, saved more than e…" at bounding box center [951, 109] width 409 height 26
click at [866, 134] on div "I used to waste so much time chasing weekly sales and clipping coupons, thinkin…" at bounding box center [951, 138] width 409 height 32
click at [862, 163] on icon at bounding box center [866, 161] width 9 height 9
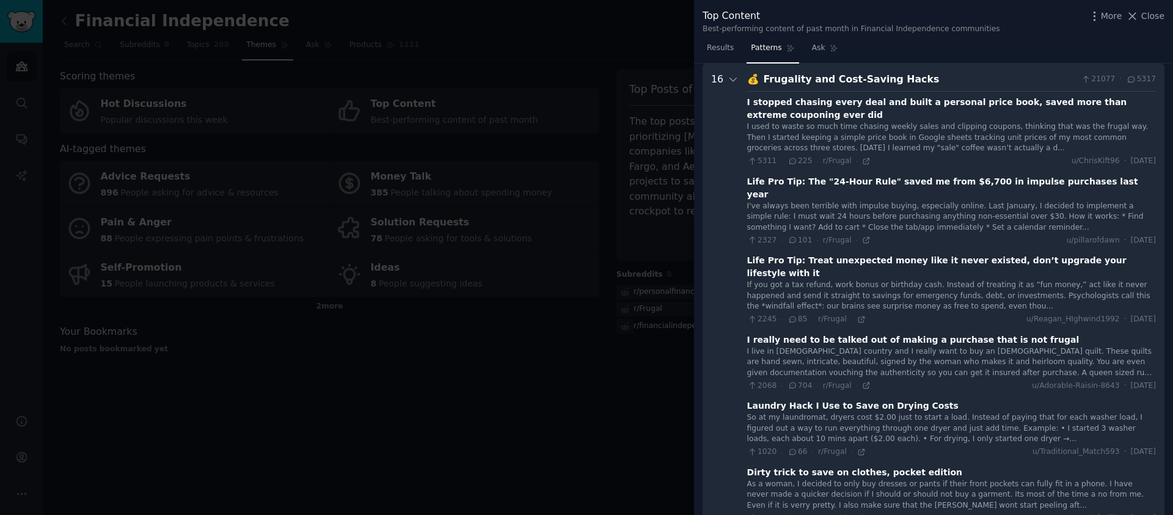
click at [995, 139] on div "I used to waste so much time chasing weekly sales and clipping coupons, thinkin…" at bounding box center [951, 138] width 409 height 32
click at [895, 123] on div "I used to waste so much time chasing weekly sales and clipping coupons, thinkin…" at bounding box center [951, 138] width 409 height 32
